Goal: Information Seeking & Learning: Check status

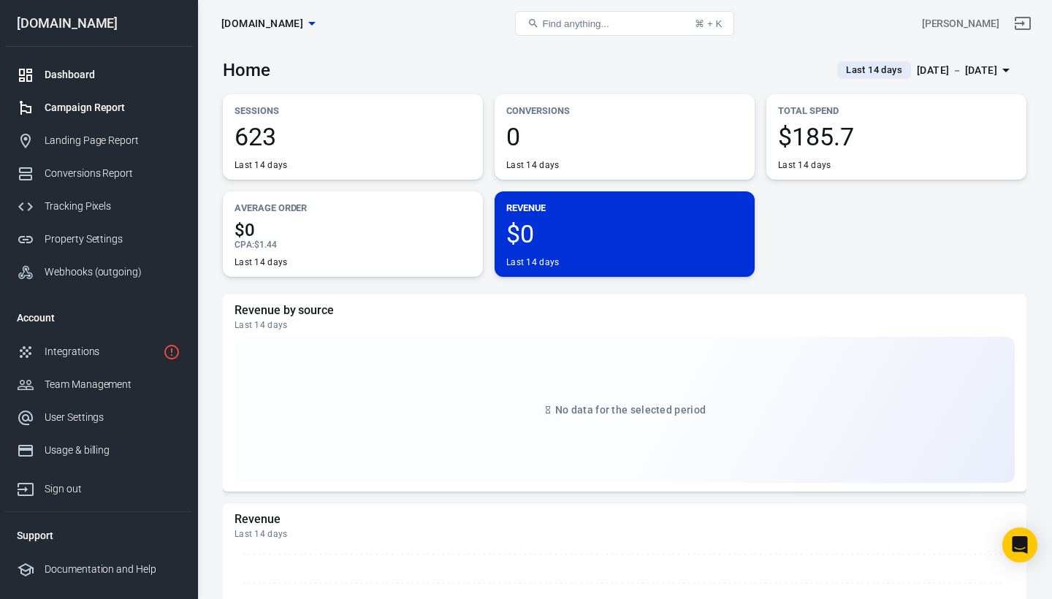
click at [127, 107] on div "Campaign Report" at bounding box center [113, 107] width 136 height 15
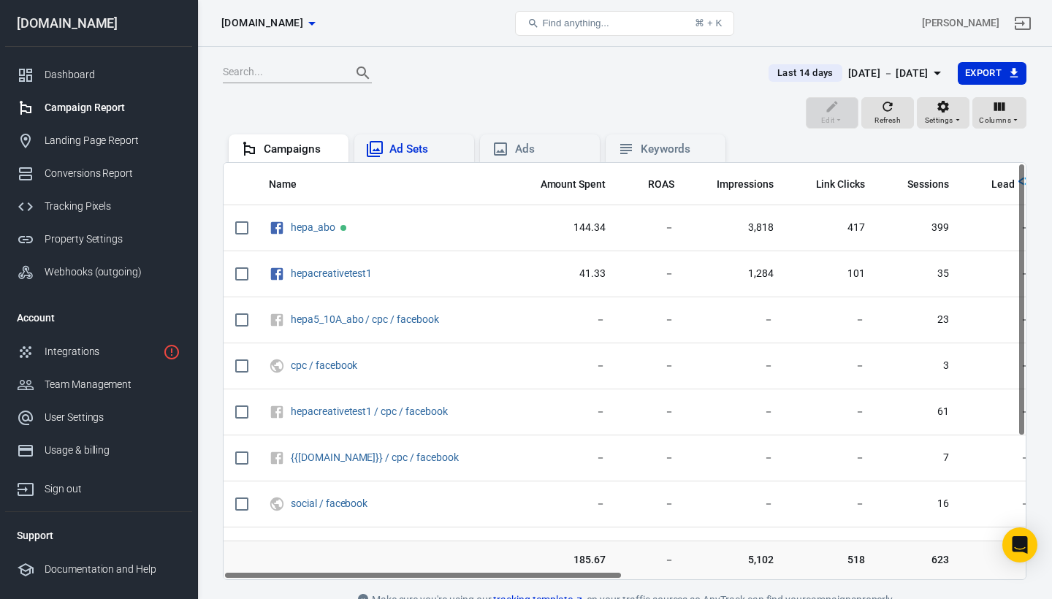
click at [395, 148] on div "Ad Sets" at bounding box center [425, 149] width 73 height 15
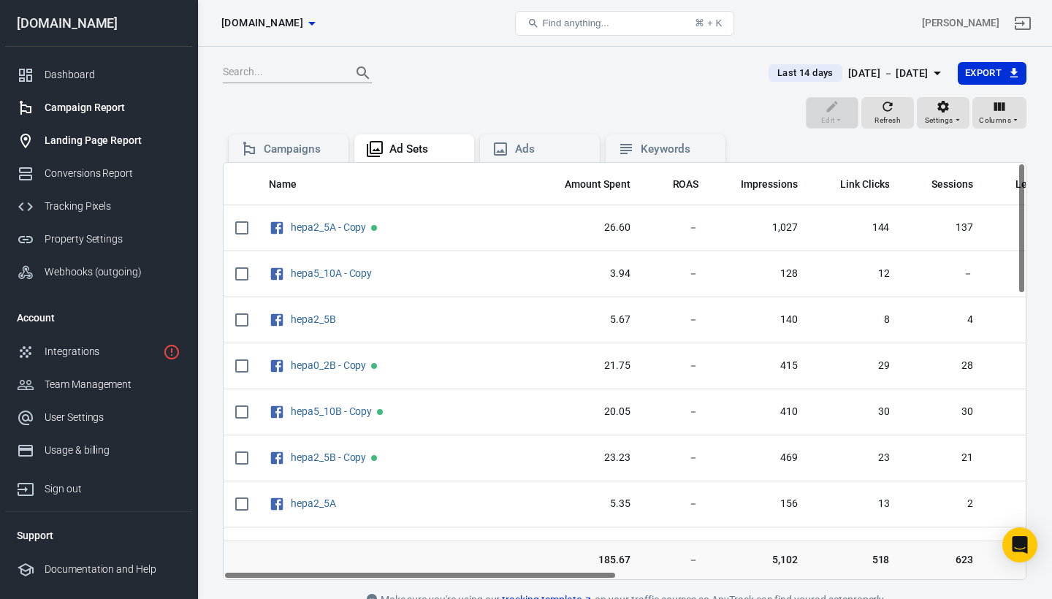
click at [102, 143] on div "Landing Page Report" at bounding box center [113, 140] width 136 height 15
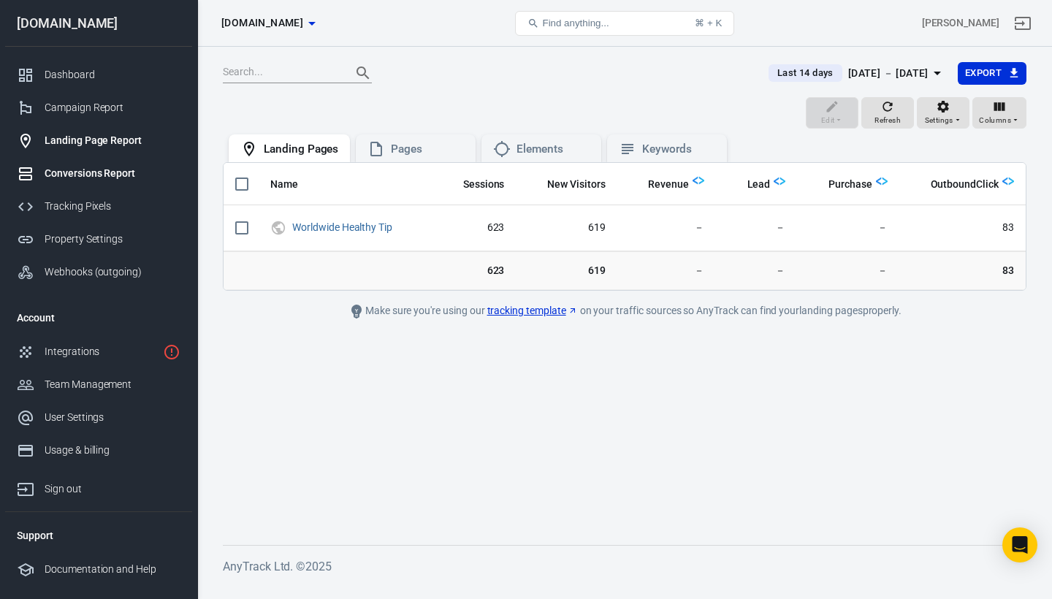
click at [85, 171] on div "Conversions Report" at bounding box center [113, 173] width 136 height 15
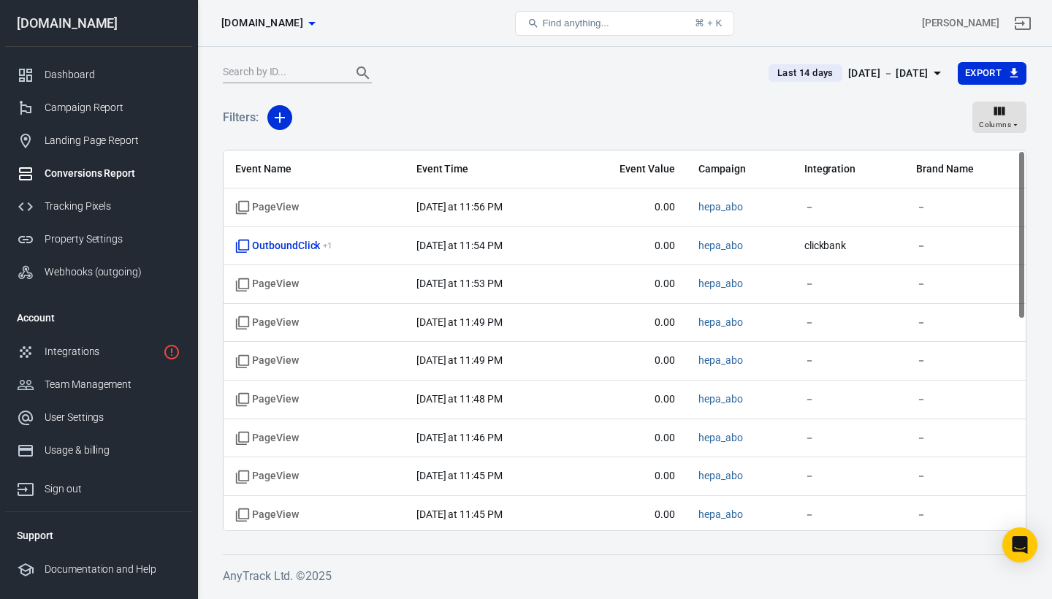
click at [789, 72] on span "Last 14 days" at bounding box center [805, 73] width 68 height 15
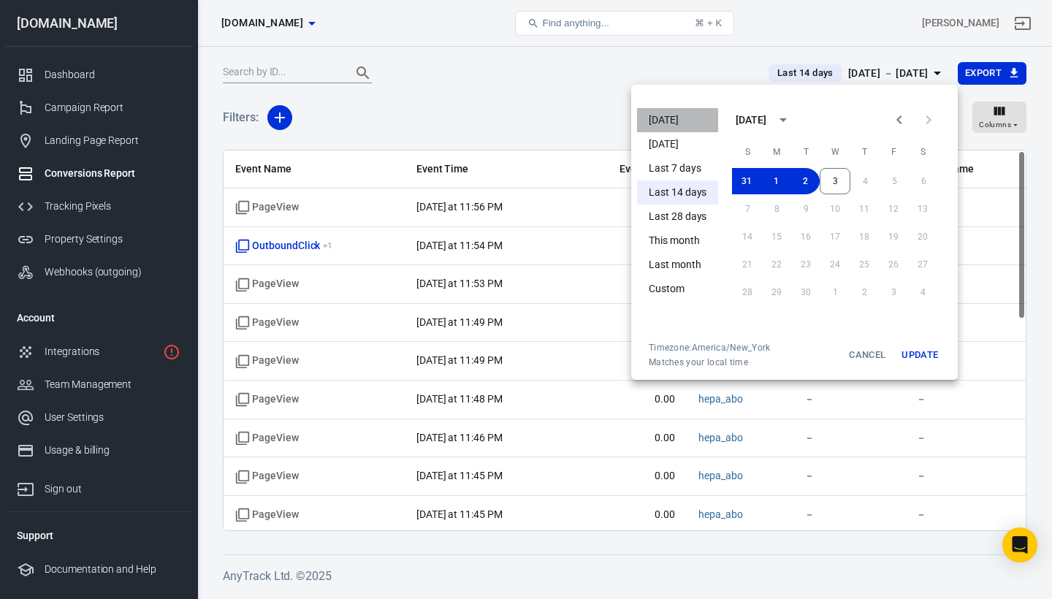
click at [663, 121] on li "[DATE]" at bounding box center [677, 120] width 81 height 24
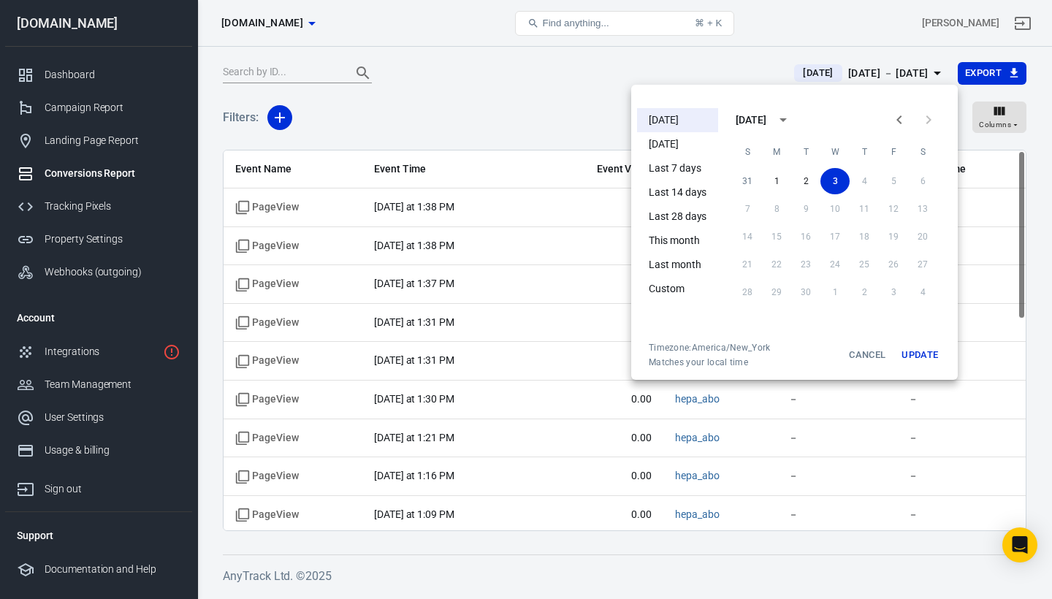
click at [600, 121] on div at bounding box center [526, 299] width 1052 height 599
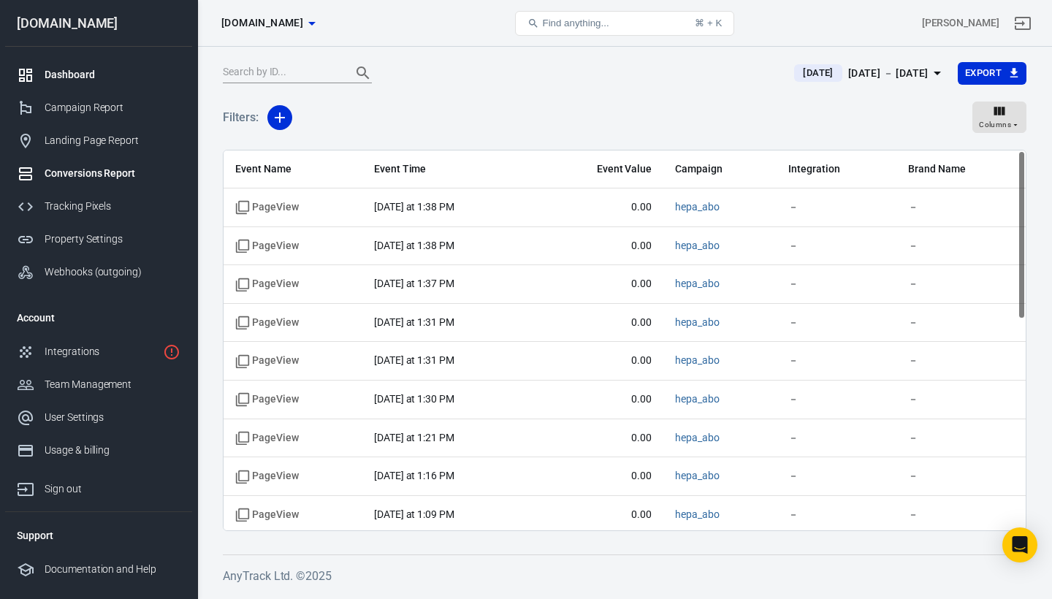
click at [76, 74] on div "Dashboard" at bounding box center [113, 74] width 136 height 15
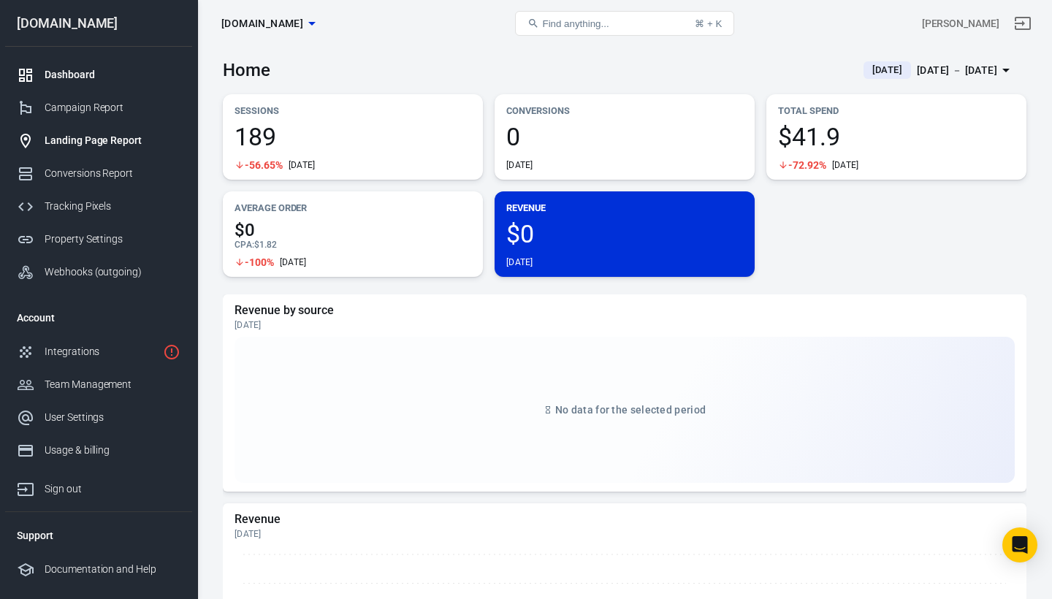
click at [94, 130] on link "Landing Page Report" at bounding box center [98, 140] width 187 height 33
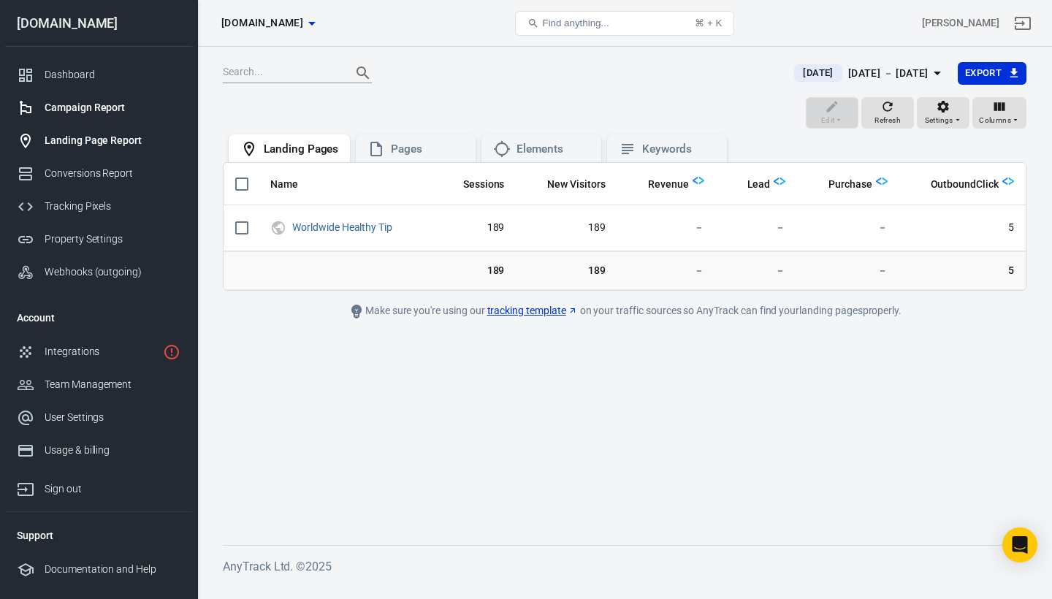
click at [98, 104] on div "Campaign Report" at bounding box center [113, 107] width 136 height 15
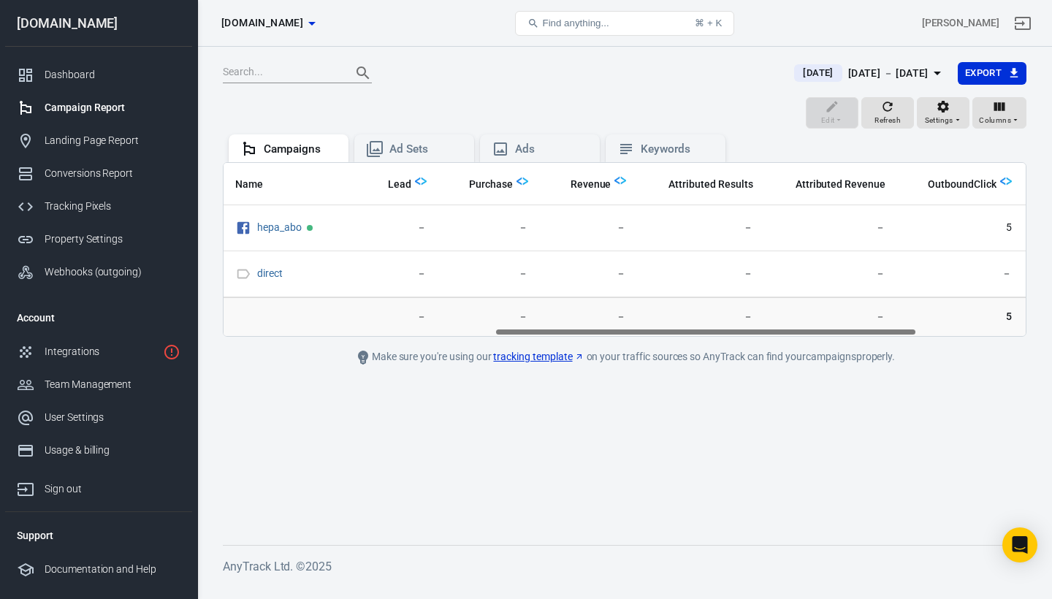
scroll to position [0, 516]
drag, startPoint x: 386, startPoint y: 329, endPoint x: 659, endPoint y: 343, distance: 272.8
click at [659, 343] on main "[DATE] [DATE] － [DATE] Export Edit Refresh Settings Columns Campaigns Ad Sets A…" at bounding box center [624, 291] width 803 height 460
click at [74, 75] on div "Dashboard" at bounding box center [113, 74] width 136 height 15
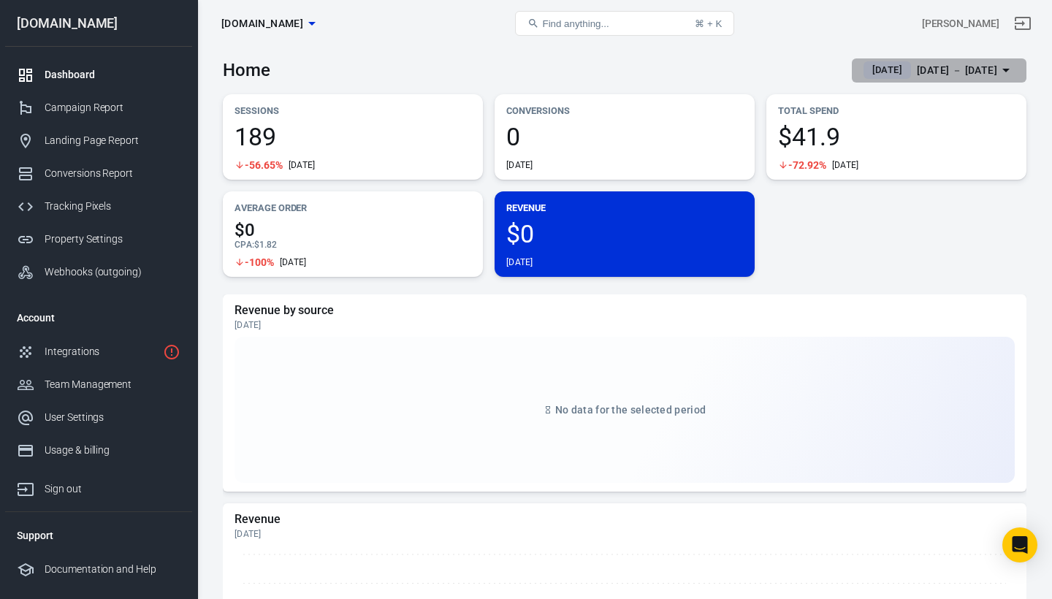
click at [998, 66] on icon "button" at bounding box center [1006, 70] width 18 height 18
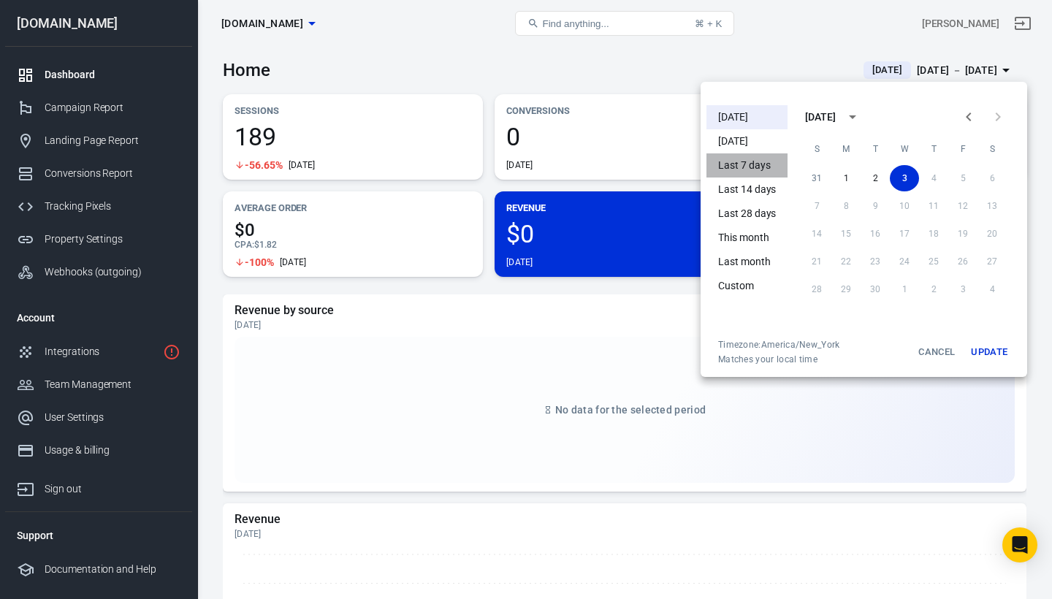
click at [748, 165] on li "Last 7 days" at bounding box center [746, 165] width 81 height 24
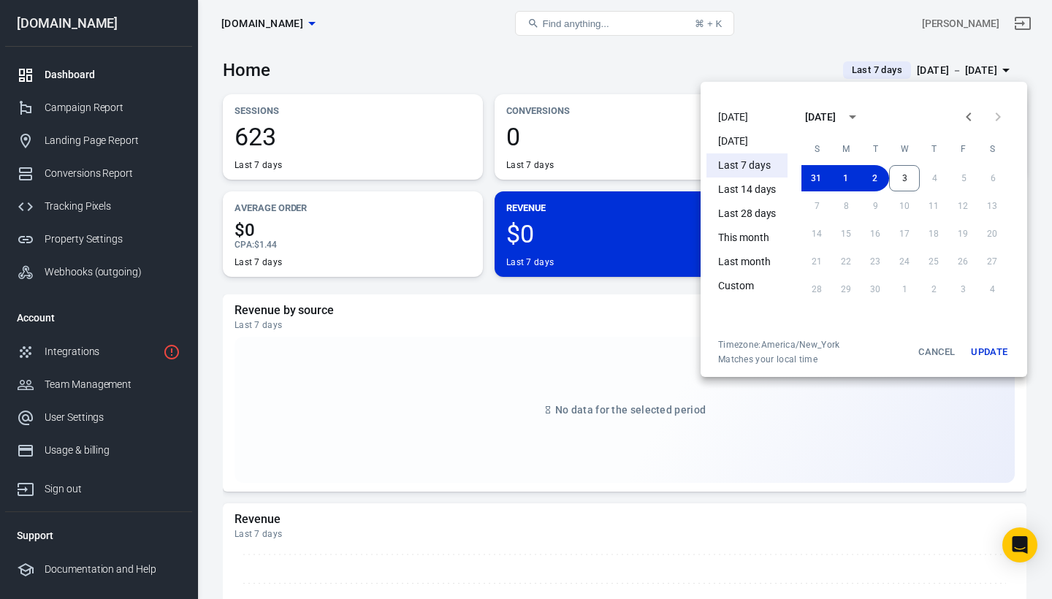
click at [754, 47] on div at bounding box center [526, 299] width 1052 height 599
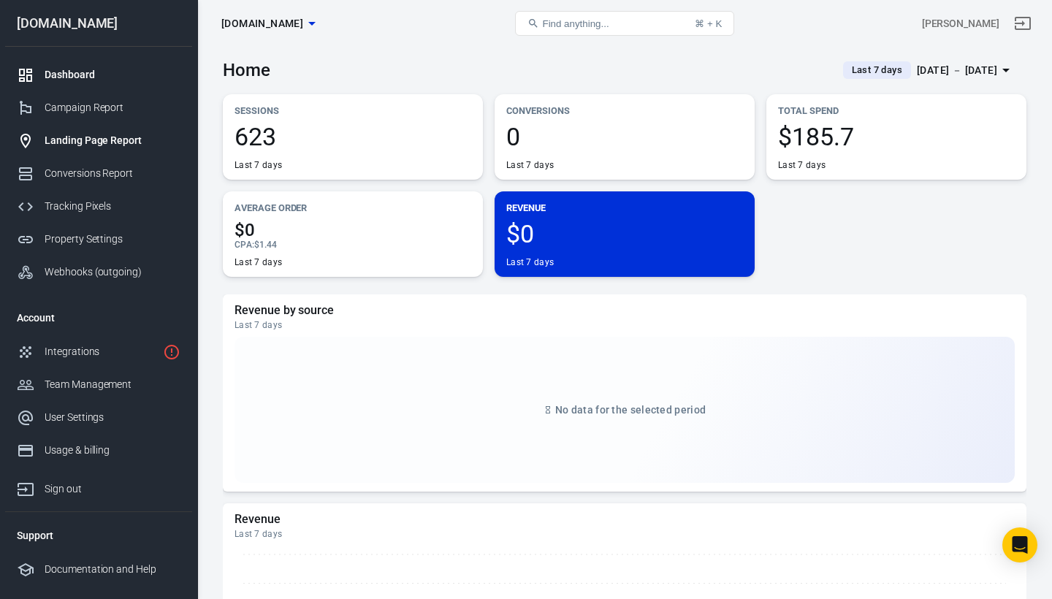
click at [126, 136] on div "Landing Page Report" at bounding box center [113, 140] width 136 height 15
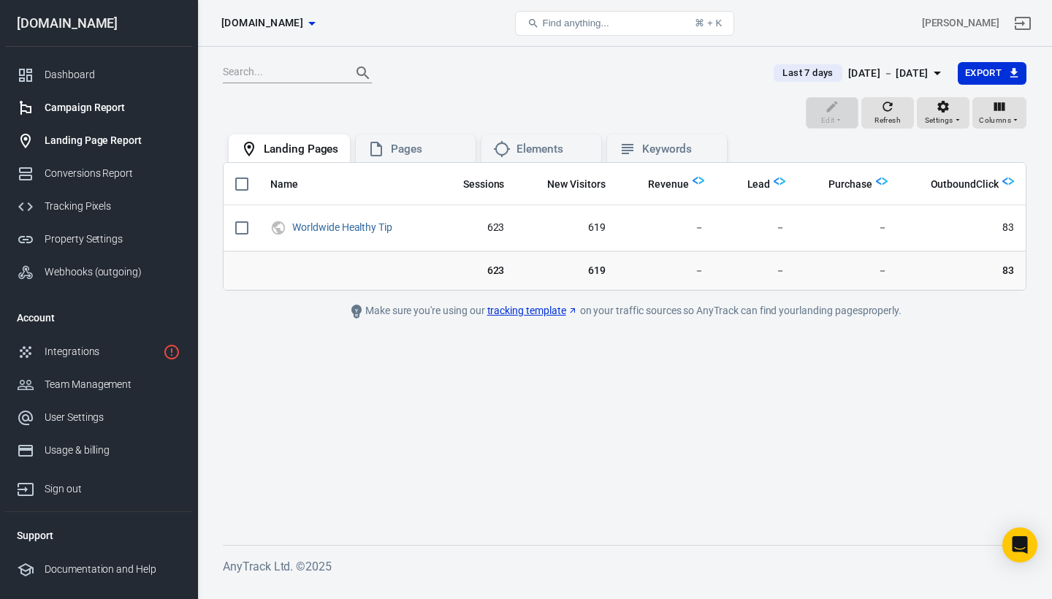
click at [94, 107] on div "Campaign Report" at bounding box center [113, 107] width 136 height 15
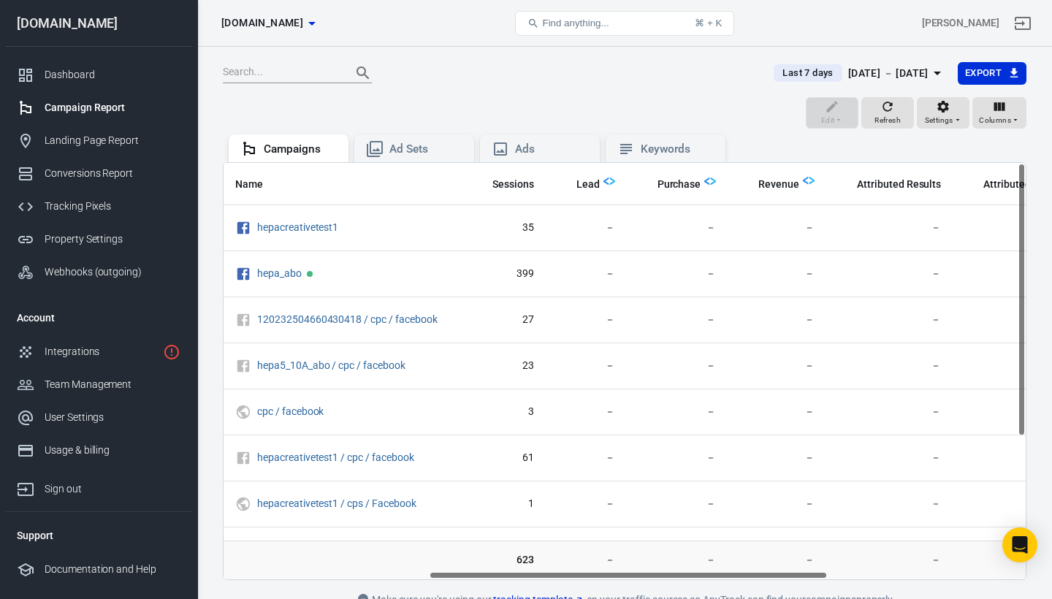
drag, startPoint x: 485, startPoint y: 573, endPoint x: 691, endPoint y: 583, distance: 206.2
click at [691, 583] on main "Last 7 days [DATE] － [DATE] Export Edit Refresh Settings Columns Campaigns Ad S…" at bounding box center [624, 335] width 803 height 548
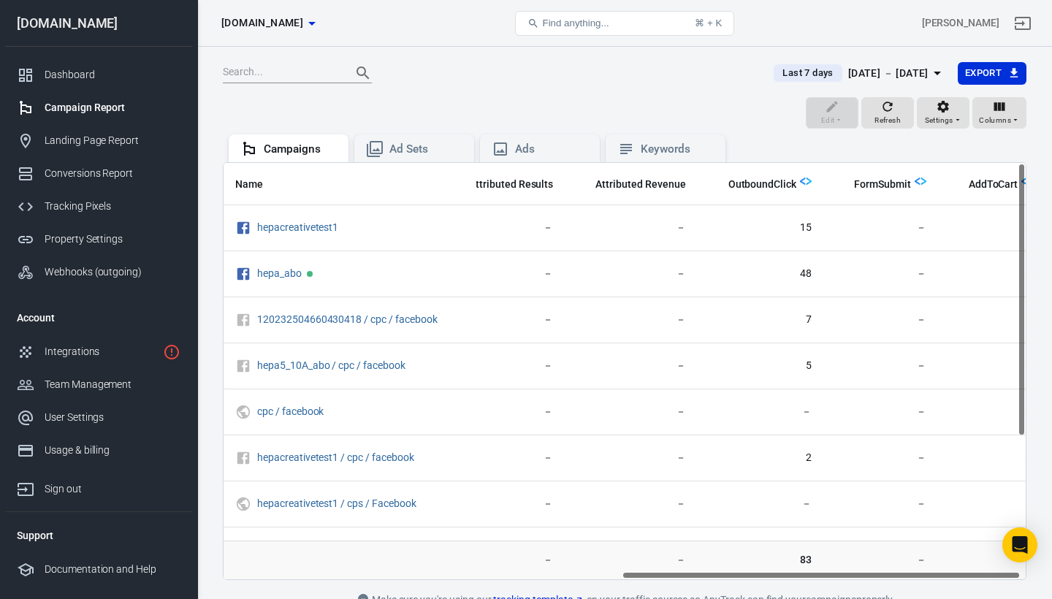
scroll to position [0, 809]
drag, startPoint x: 527, startPoint y: 575, endPoint x: 741, endPoint y: 570, distance: 213.3
click at [741, 570] on div "Name Amount Spent ROAS Impressions Link Clicks Sessions Lead Purchase Revenue A…" at bounding box center [624, 371] width 802 height 416
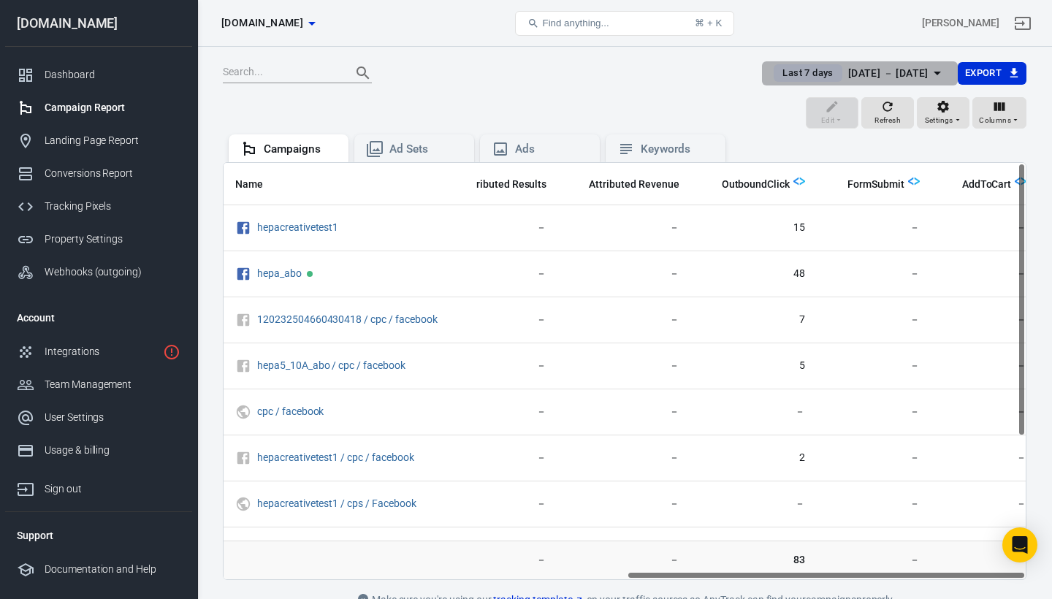
click at [776, 77] on span "Last 7 days" at bounding box center [807, 73] width 62 height 15
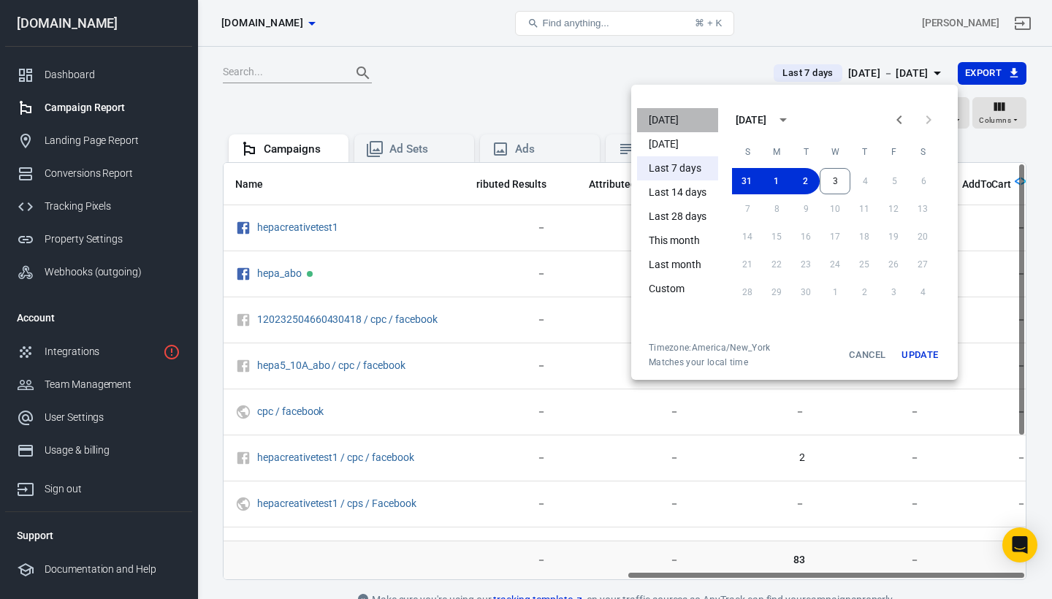
click at [665, 126] on li "[DATE]" at bounding box center [677, 120] width 81 height 24
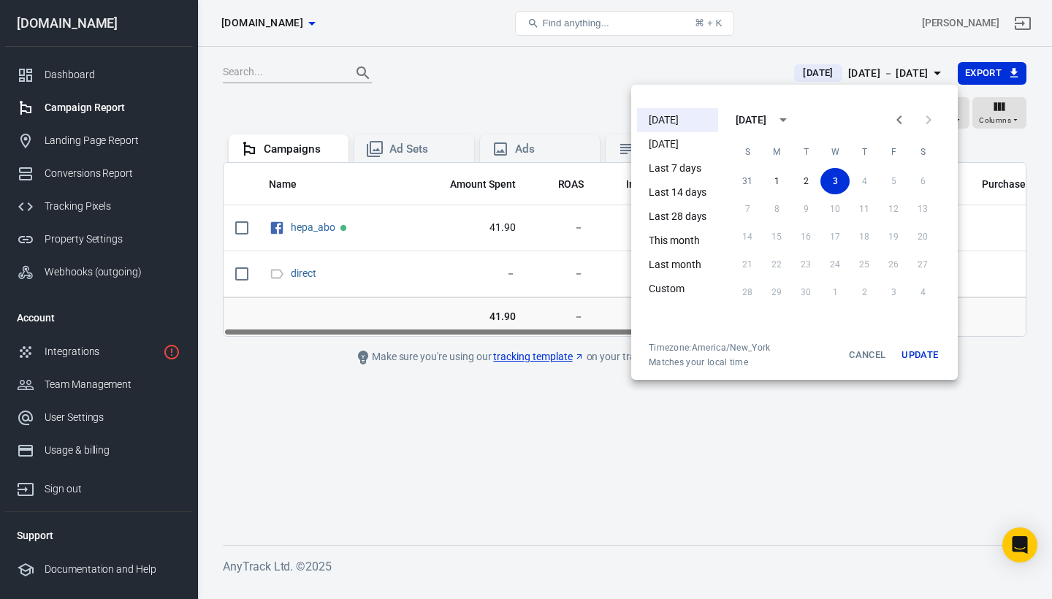
click at [603, 98] on div at bounding box center [526, 299] width 1052 height 599
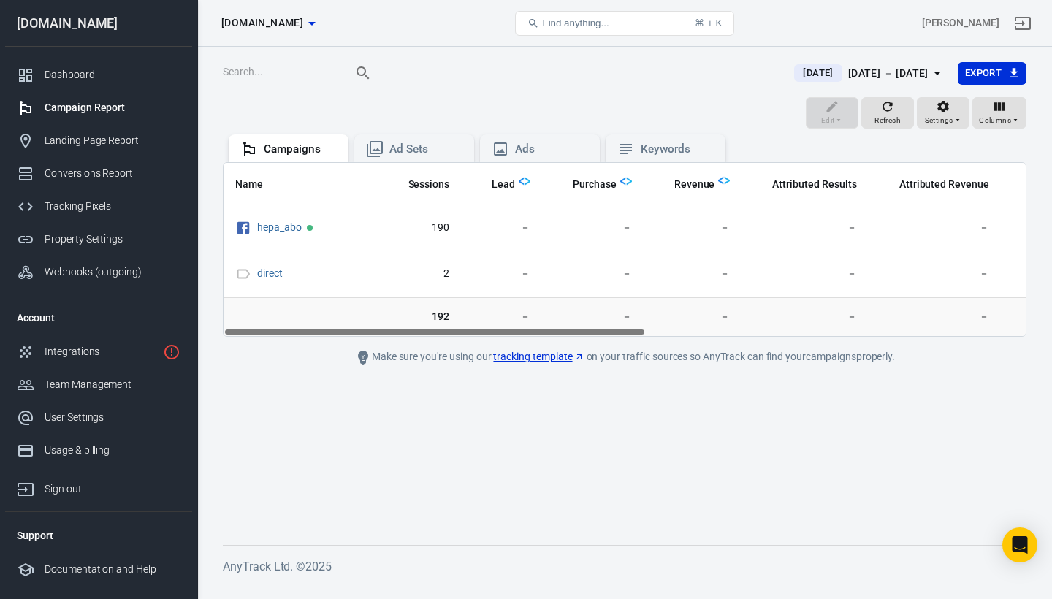
click at [833, 334] on tr "41.90 － 1,532 178 192 － － － － － 5 － －" at bounding box center [582, 316] width 1534 height 39
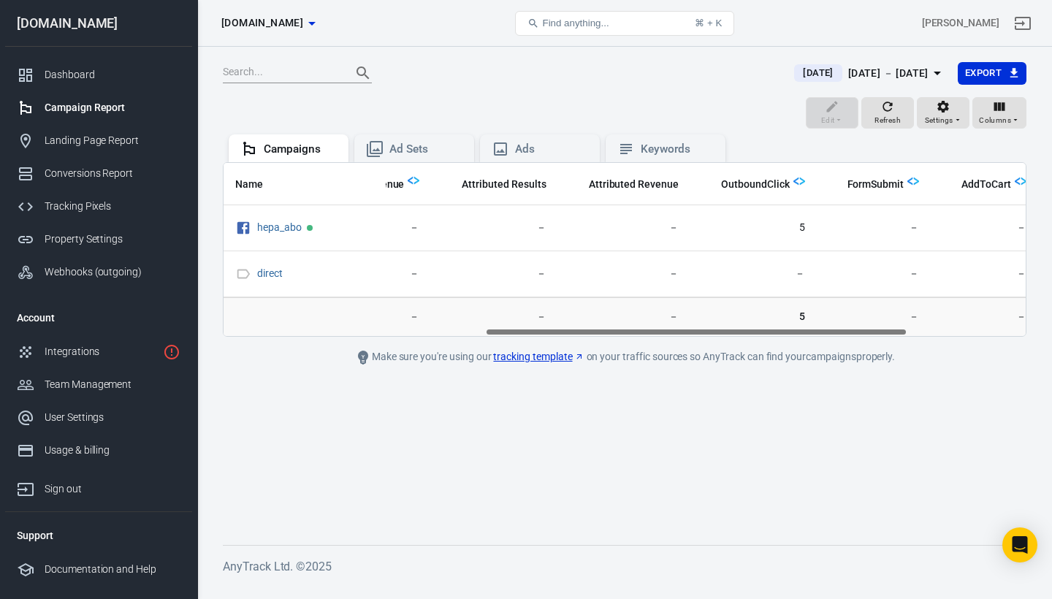
scroll to position [0, 719]
drag, startPoint x: 833, startPoint y: 334, endPoint x: 868, endPoint y: 335, distance: 34.3
click at [868, 335] on div "Name Amount Spent ROAS Impressions Link Clicks Sessions Lead Purchase Revenue A…" at bounding box center [624, 249] width 802 height 173
click at [95, 77] on div "Dashboard" at bounding box center [113, 74] width 136 height 15
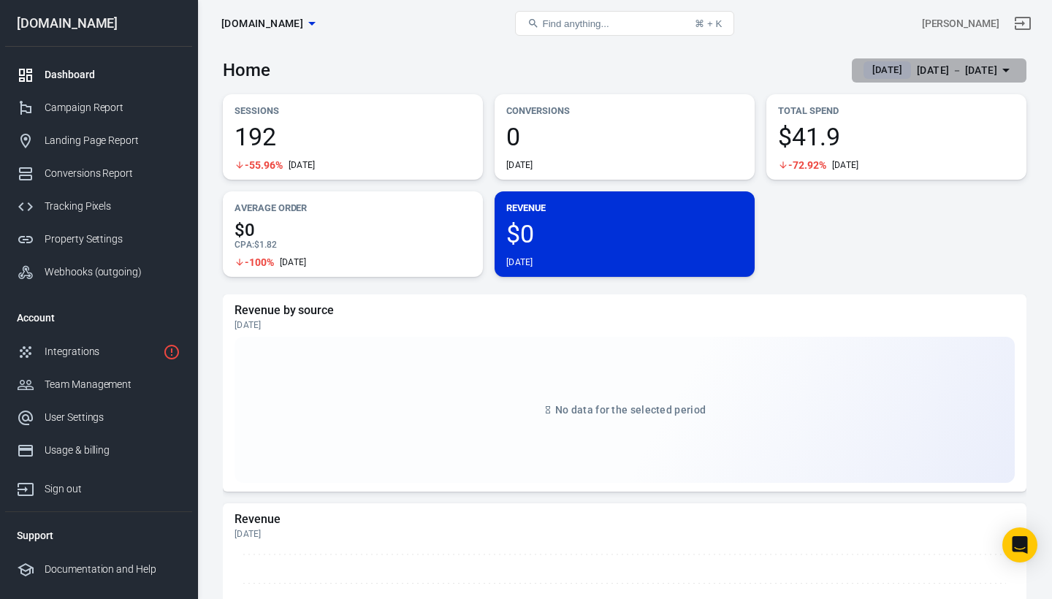
click at [872, 64] on span "[DATE]" at bounding box center [887, 70] width 42 height 15
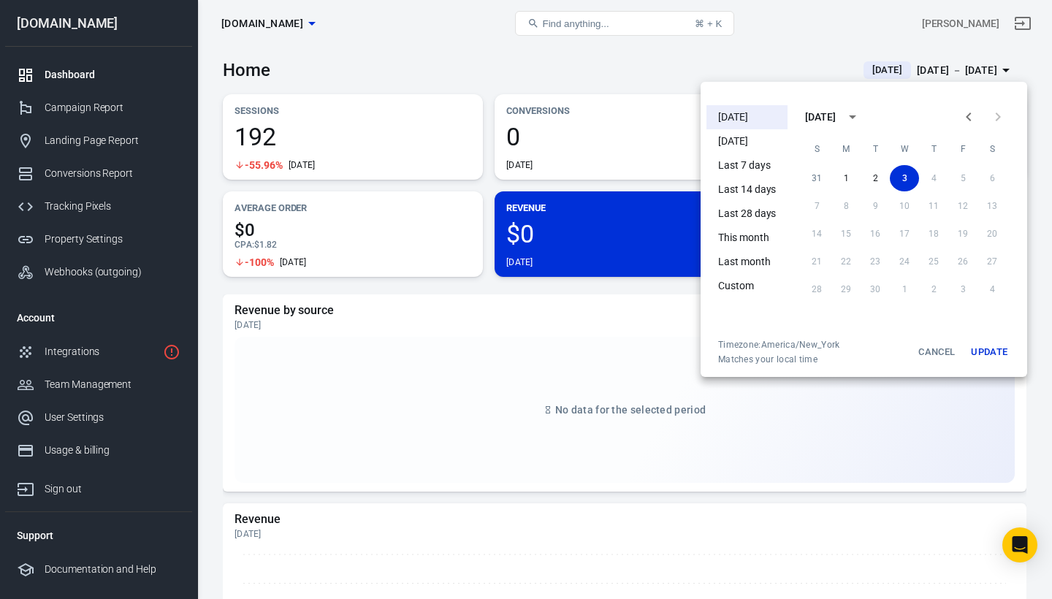
click at [754, 134] on li "[DATE]" at bounding box center [746, 141] width 81 height 24
click at [789, 55] on div at bounding box center [526, 299] width 1052 height 599
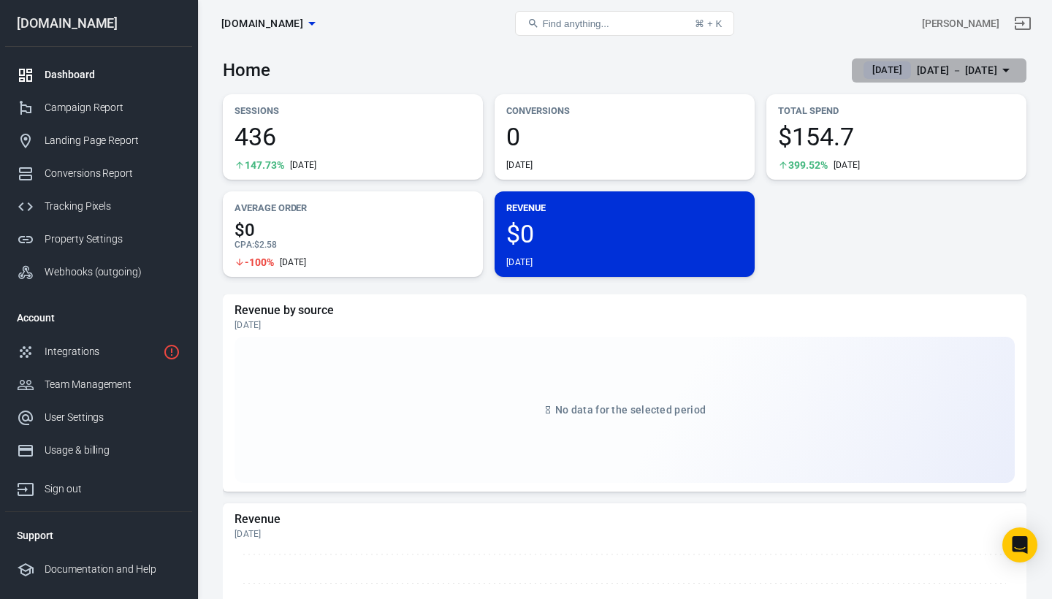
click at [866, 67] on span "[DATE]" at bounding box center [887, 70] width 42 height 15
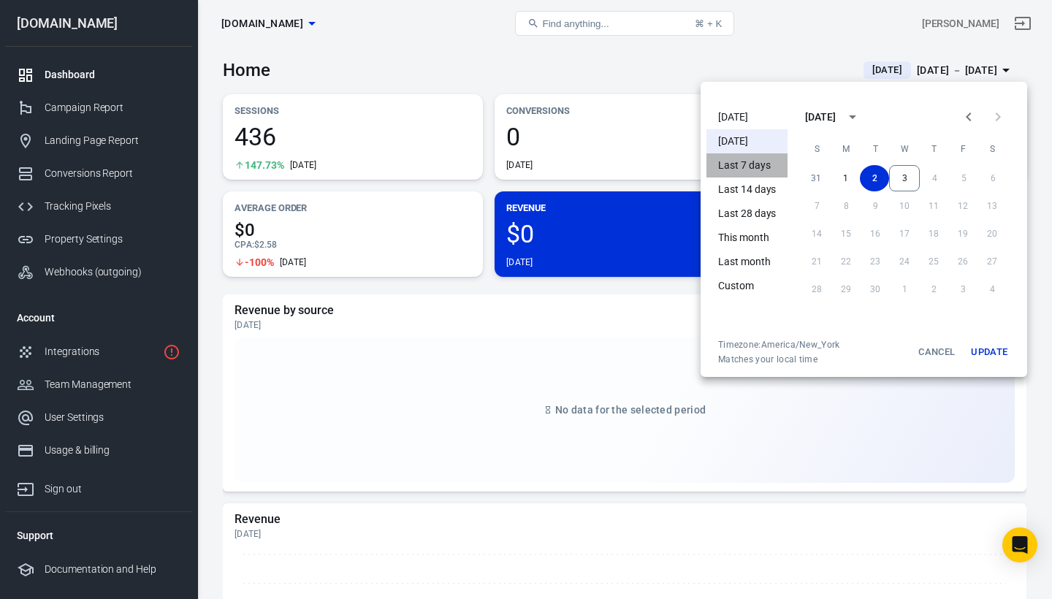
click at [756, 158] on li "Last 7 days" at bounding box center [746, 165] width 81 height 24
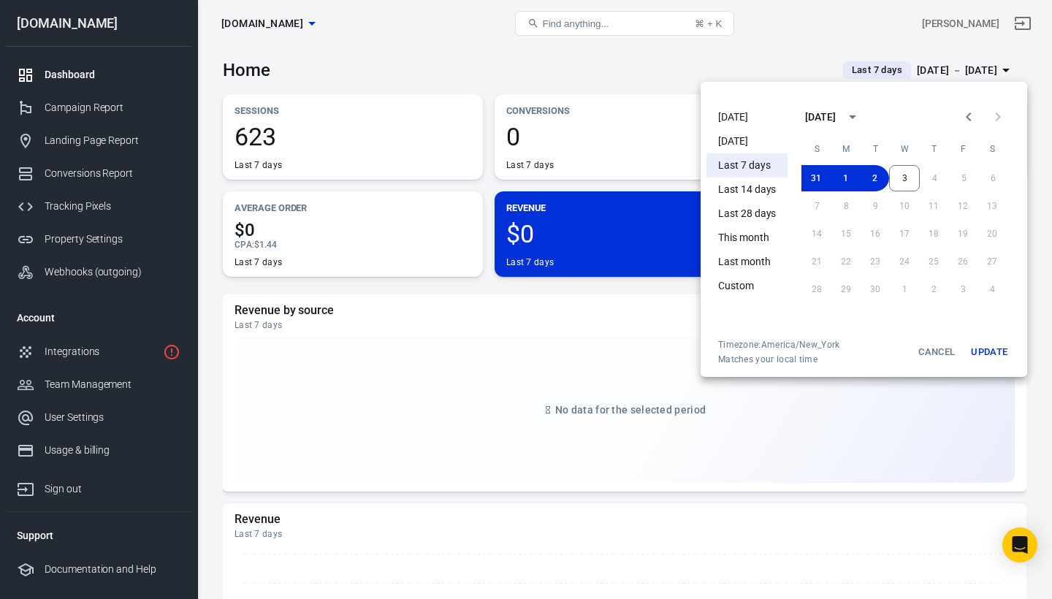
click at [762, 69] on div at bounding box center [526, 299] width 1052 height 599
